Goal: Find specific page/section: Find specific page/section

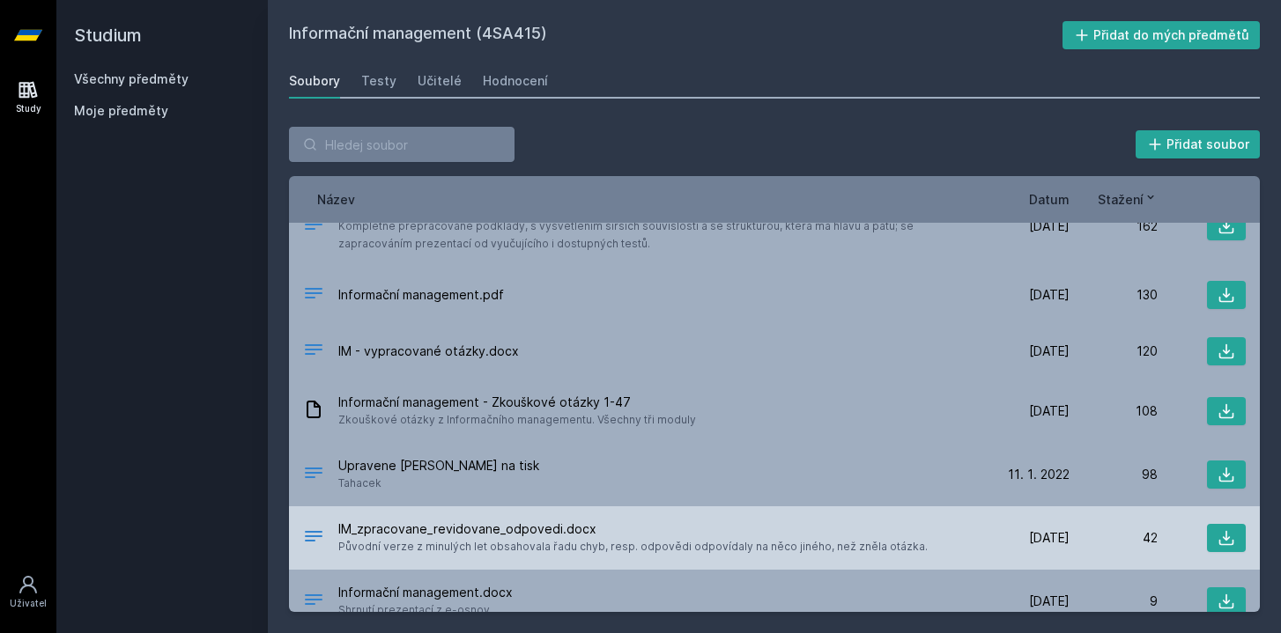
scroll to position [58, 0]
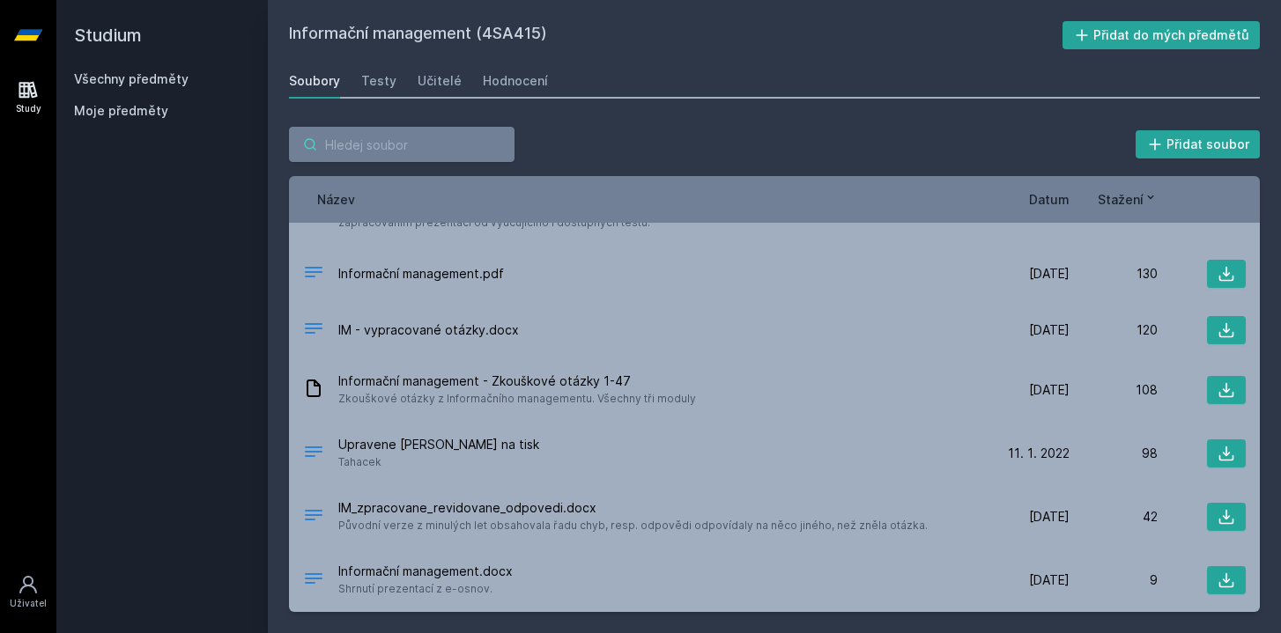
click at [446, 152] on input "search" at bounding box center [402, 144] width 226 height 35
paste input "Zlepšování procesů budování IS"
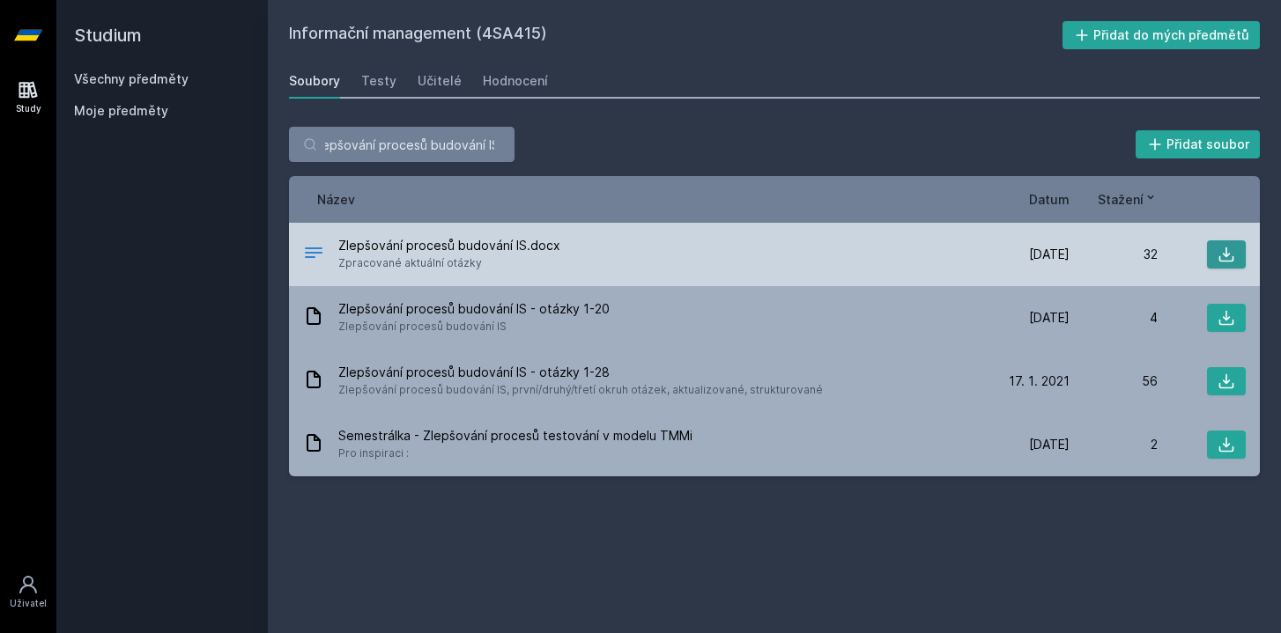
scroll to position [0, 0]
click at [1218, 254] on icon at bounding box center [1227, 255] width 18 height 18
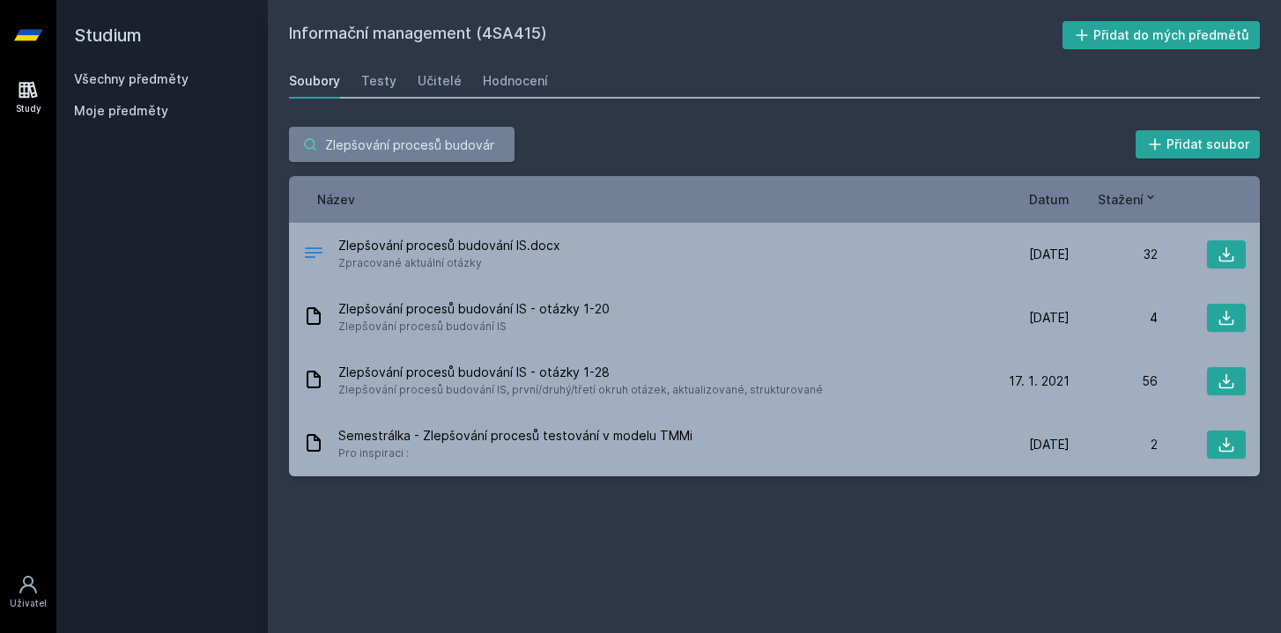
click at [392, 143] on input "Zlepšování procesů budování IS" at bounding box center [402, 144] width 226 height 35
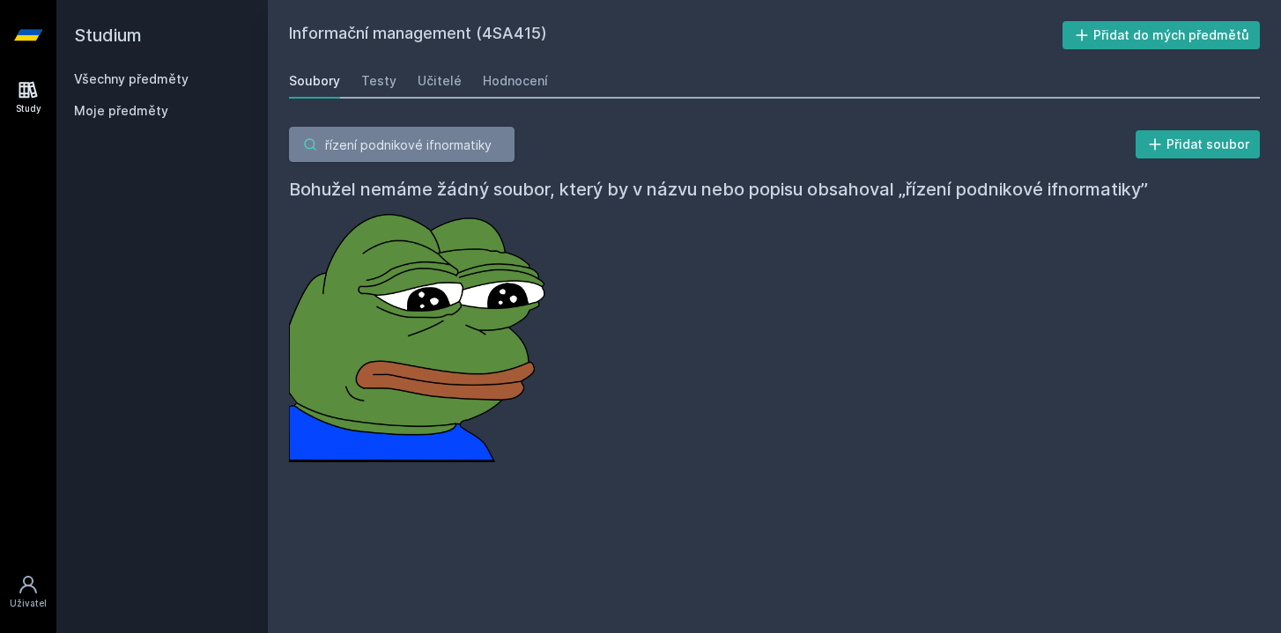
type input "řízení podnikové ifnormatiky"
click at [31, 89] on icon at bounding box center [28, 89] width 21 height 21
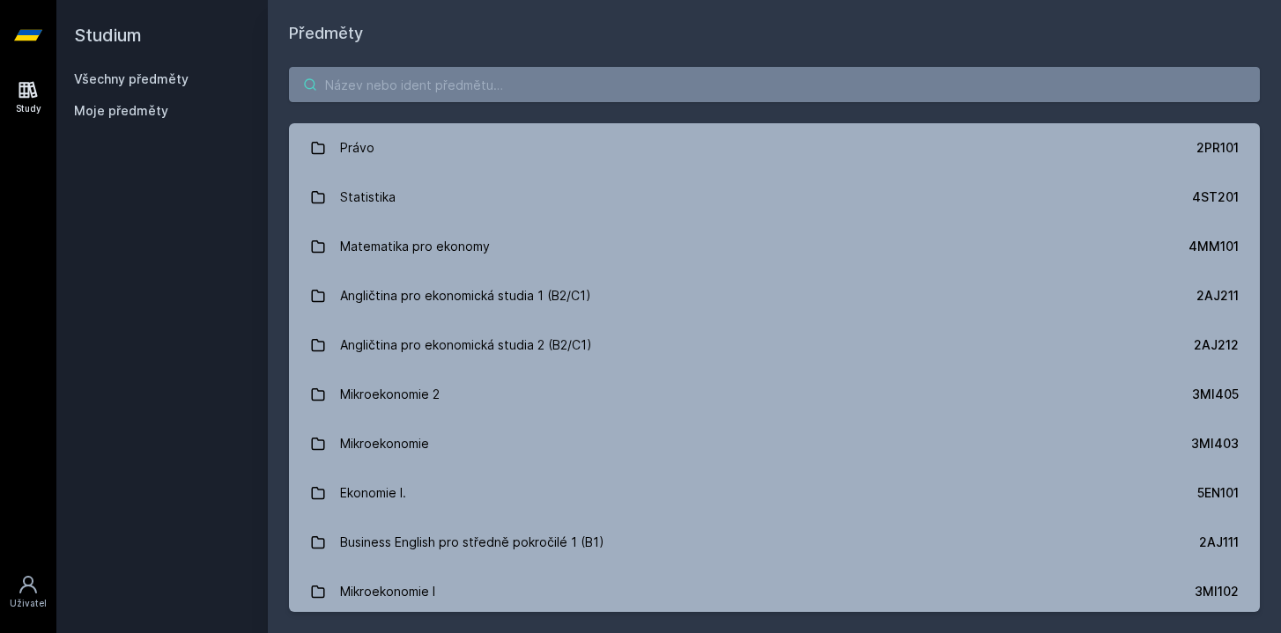
click at [489, 81] on input "search" at bounding box center [774, 84] width 971 height 35
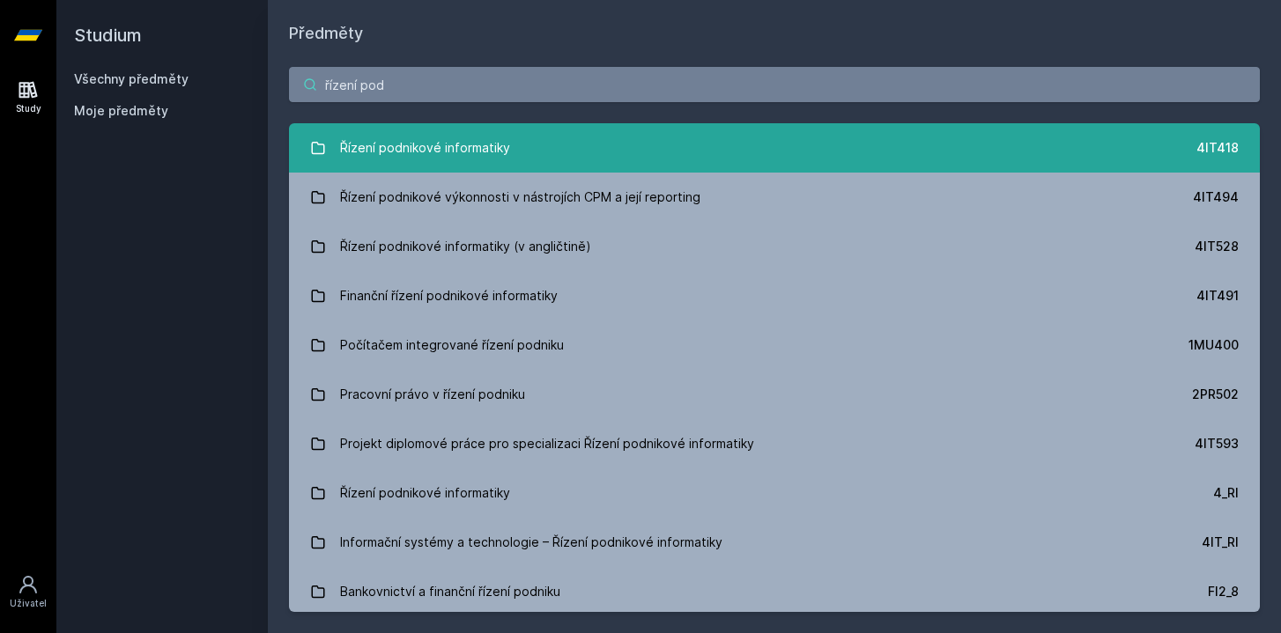
type input "řízení pod"
click at [540, 156] on link "Řízení podnikové informatiky 4IT418" at bounding box center [774, 147] width 971 height 49
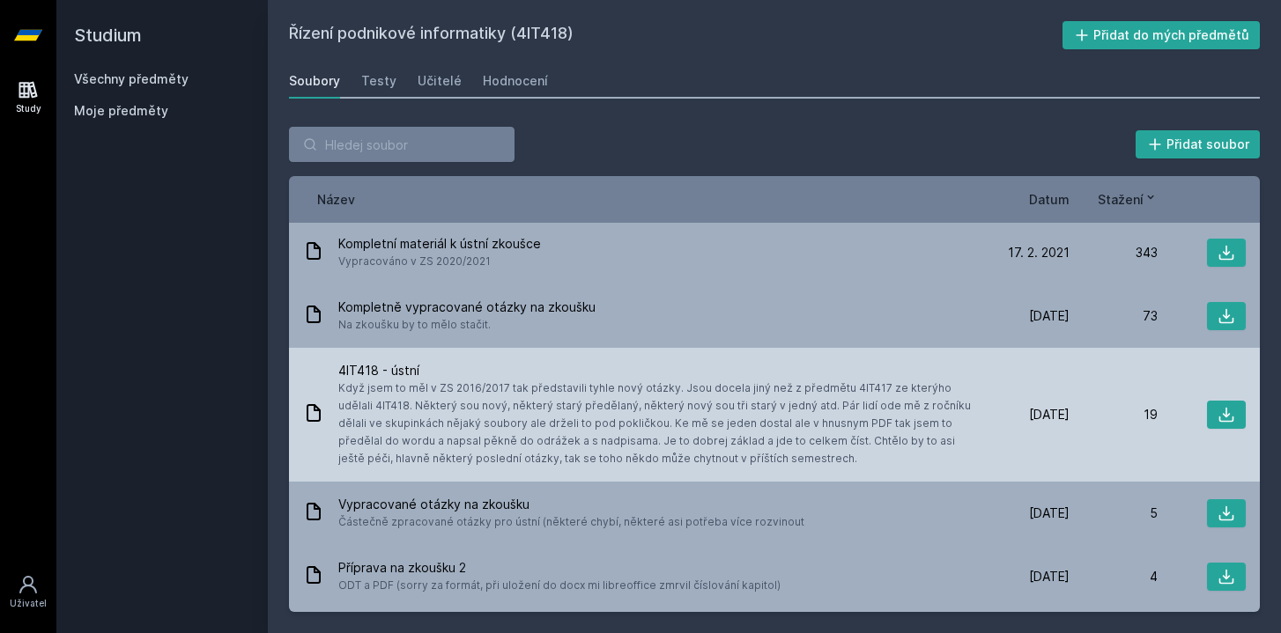
scroll to position [4, 0]
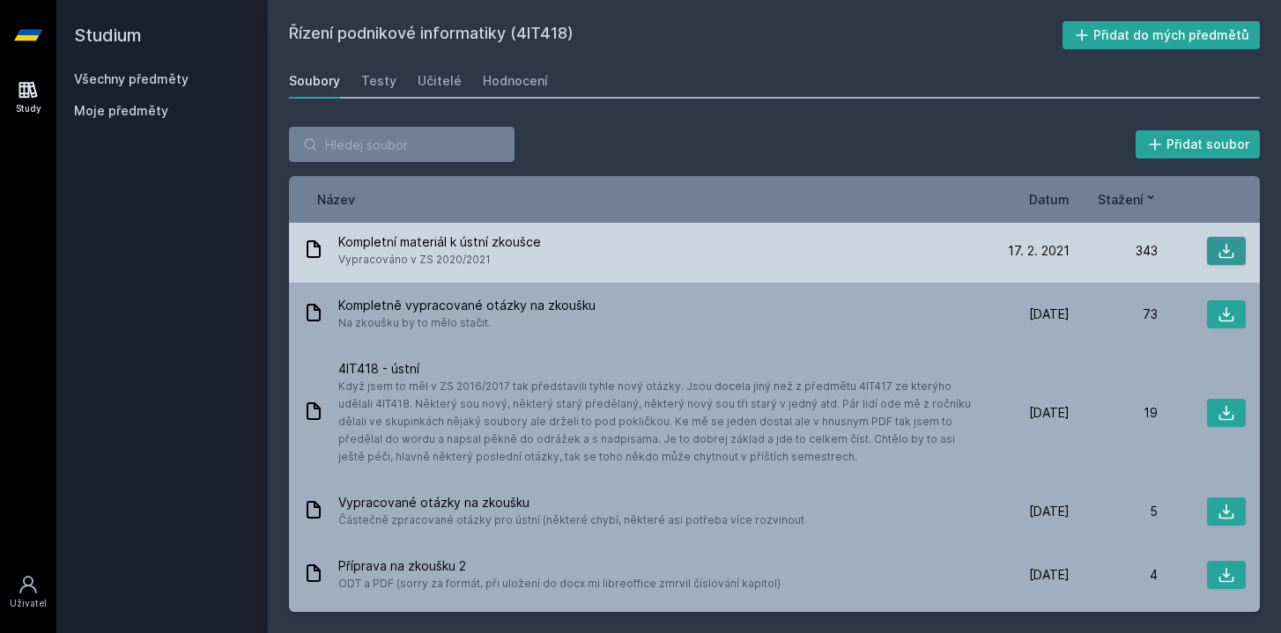
click at [1234, 258] on icon at bounding box center [1227, 251] width 18 height 18
